Goal: Information Seeking & Learning: Learn about a topic

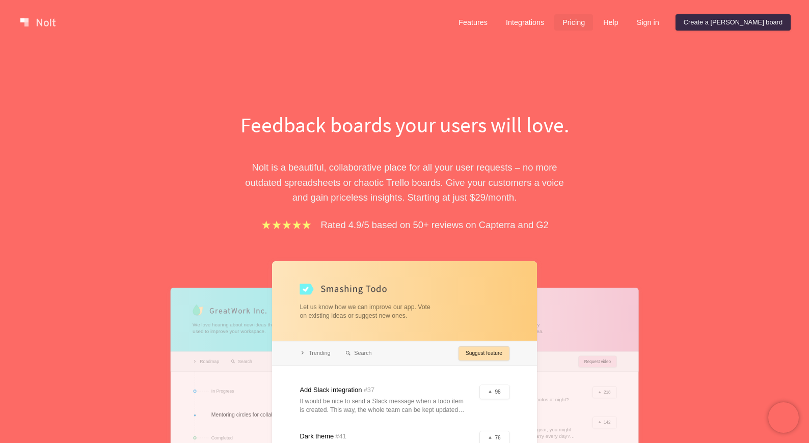
click at [593, 24] on link "Pricing" at bounding box center [573, 22] width 39 height 16
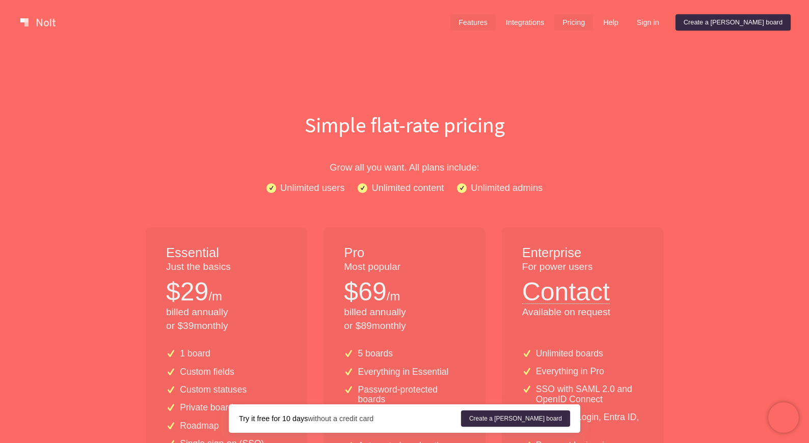
click at [496, 29] on link "Features" at bounding box center [472, 22] width 45 height 16
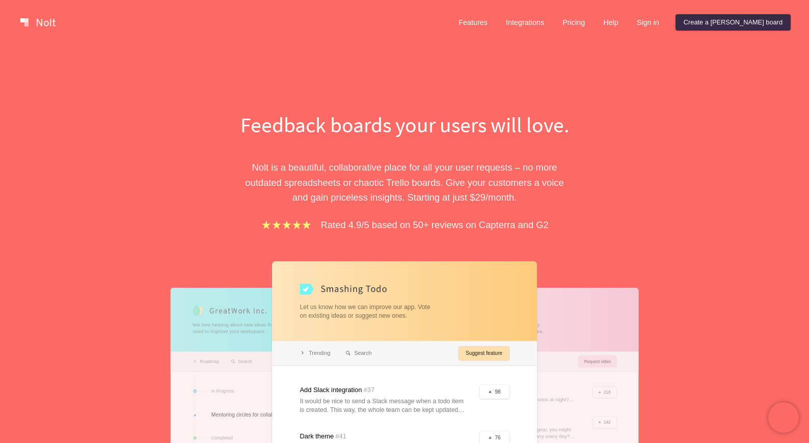
click at [557, 32] on div "Features Integrations Pricing Help Sign in Create a [PERSON_NAME] board" at bounding box center [620, 22] width 344 height 20
click at [549, 18] on link "Integrations" at bounding box center [525, 22] width 55 height 16
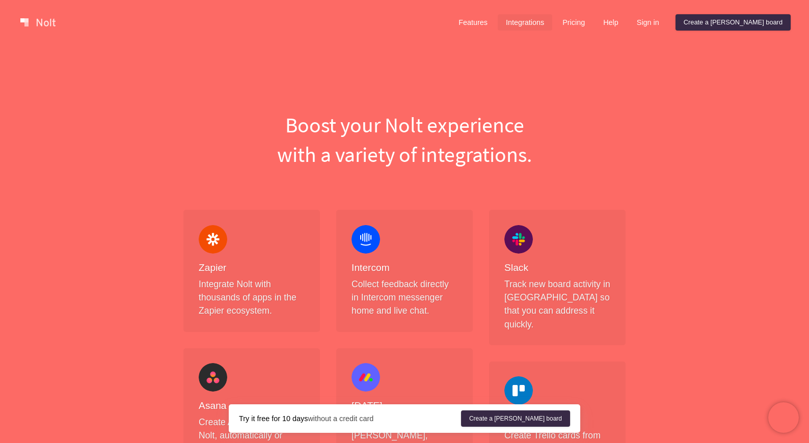
click at [510, 36] on div "Features Integrations Pricing Help Sign in Create a [PERSON_NAME] board Menu" at bounding box center [404, 22] width 809 height 45
click at [509, 32] on div "Features Integrations Pricing Help Sign in Create a [PERSON_NAME] board" at bounding box center [620, 22] width 344 height 20
click at [496, 28] on link "Features" at bounding box center [472, 22] width 45 height 16
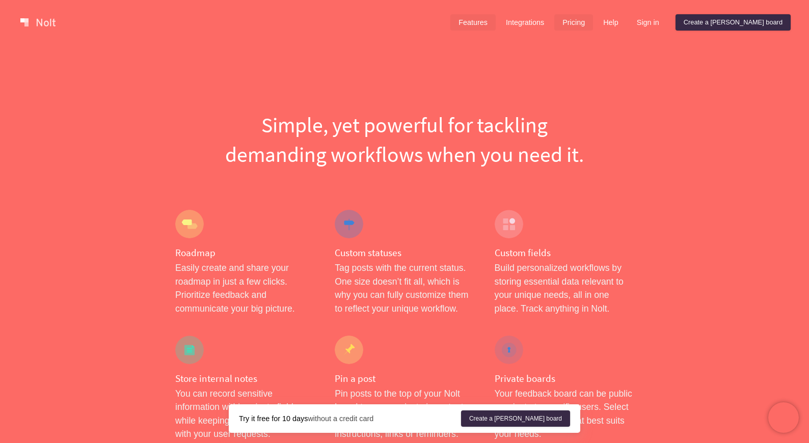
click at [593, 20] on link "Pricing" at bounding box center [573, 22] width 39 height 16
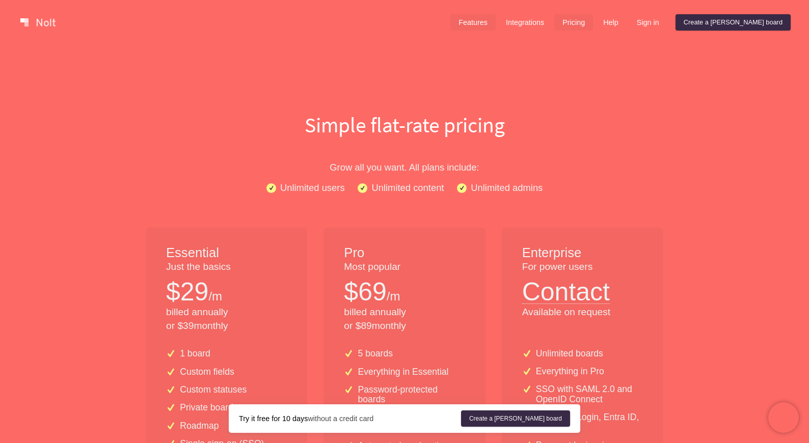
click at [496, 26] on link "Features" at bounding box center [472, 22] width 45 height 16
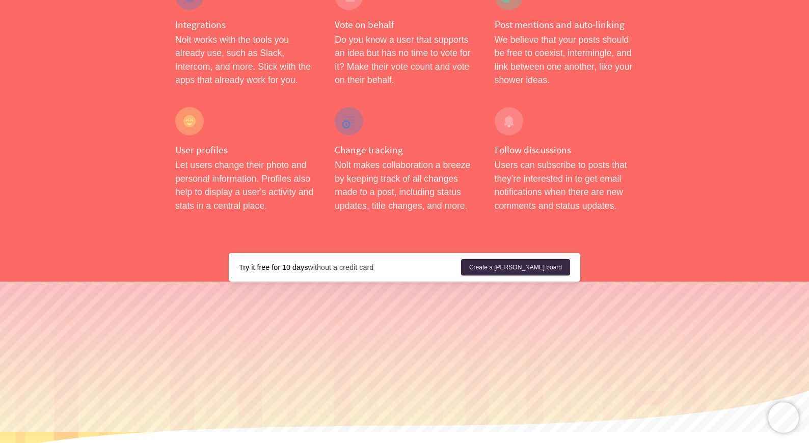
scroll to position [1642, 0]
